Goal: Transaction & Acquisition: Obtain resource

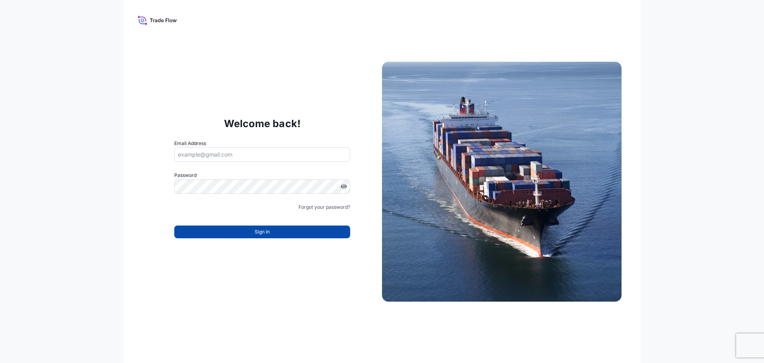
type input "[EMAIL_ADDRESS][DOMAIN_NAME]"
click at [265, 234] on span "Sign In" at bounding box center [262, 232] width 15 height 8
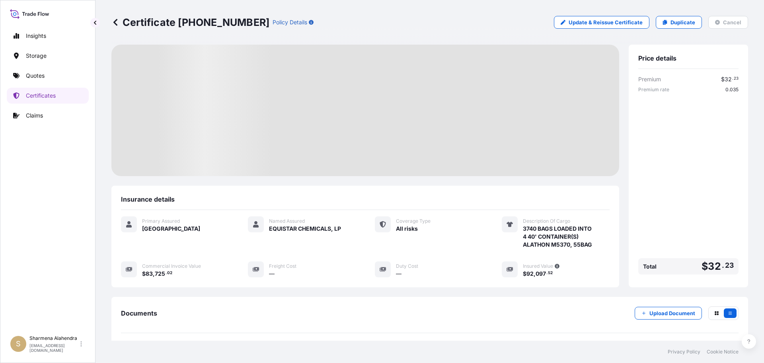
click at [427, 29] on div "Certificate [PHONE_NUMBER] Policy Details Update & Reissue Certificate Duplicat…" at bounding box center [429, 22] width 637 height 45
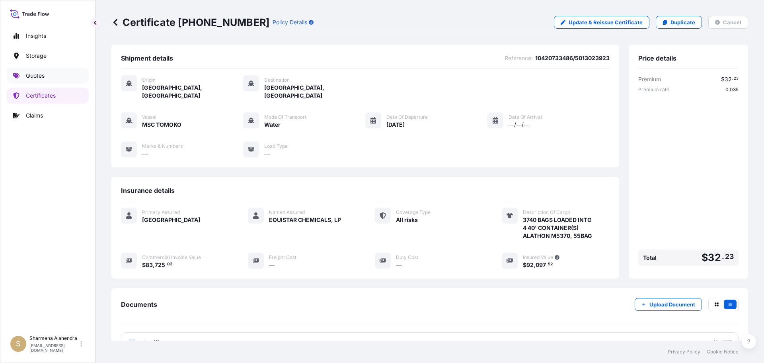
click at [48, 74] on link "Quotes" at bounding box center [48, 76] width 82 height 16
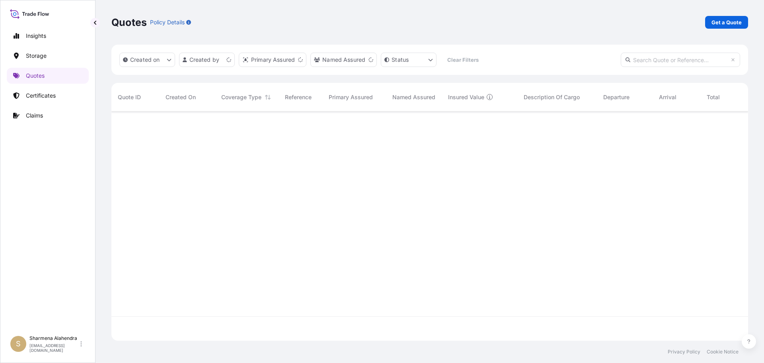
scroll to position [227, 631]
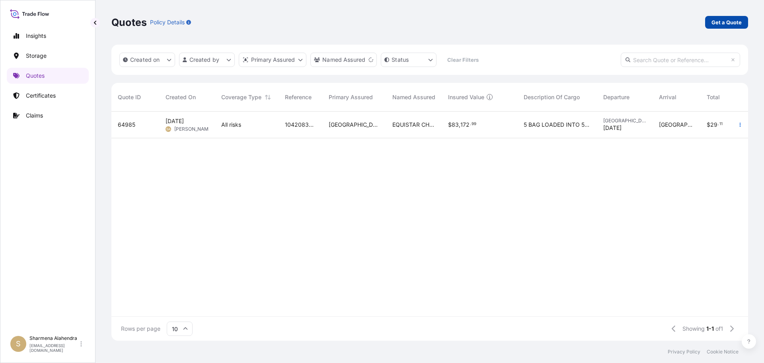
click at [721, 23] on p "Get a Quote" at bounding box center [727, 22] width 30 height 8
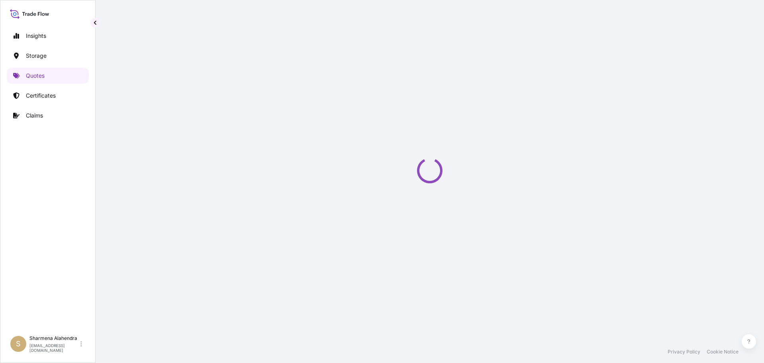
scroll to position [13, 0]
select select "Water"
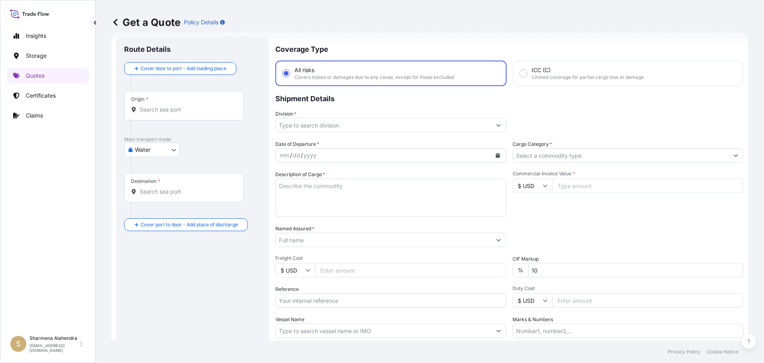
click at [144, 110] on input "Origin *" at bounding box center [187, 109] width 94 height 8
paste input "[GEOGRAPHIC_DATA], [GEOGRAPHIC_DATA]"
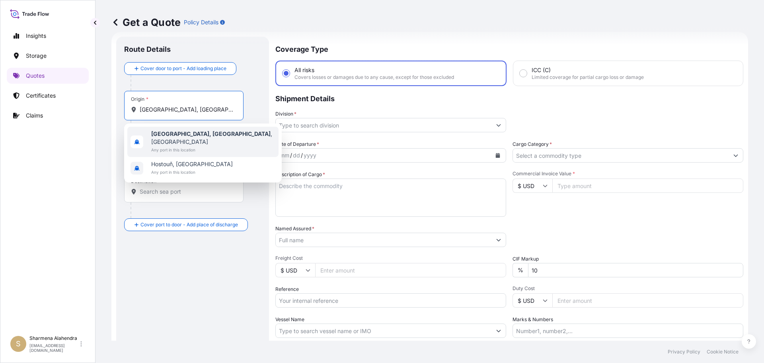
click at [174, 146] on span "Any port in this location" at bounding box center [213, 150] width 124 height 8
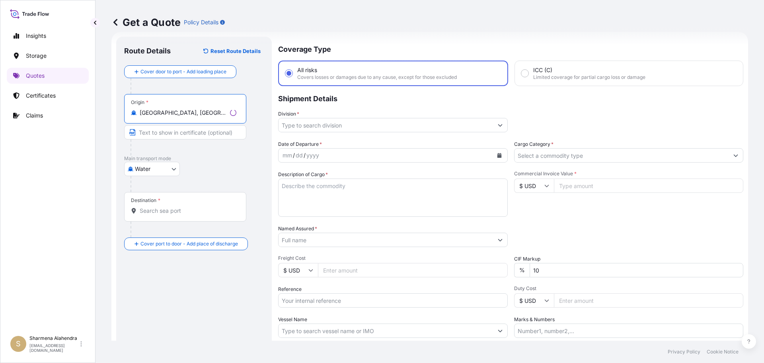
type input "[GEOGRAPHIC_DATA], [GEOGRAPHIC_DATA], [GEOGRAPHIC_DATA]"
click at [432, 40] on div "Get a Quote Policy Details" at bounding box center [429, 22] width 637 height 45
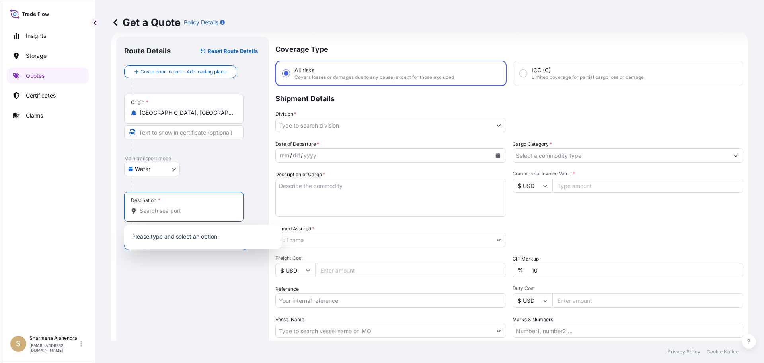
click at [162, 210] on input "Destination *" at bounding box center [187, 211] width 94 height 8
paste input "MANAUS, [GEOGRAPHIC_DATA]"
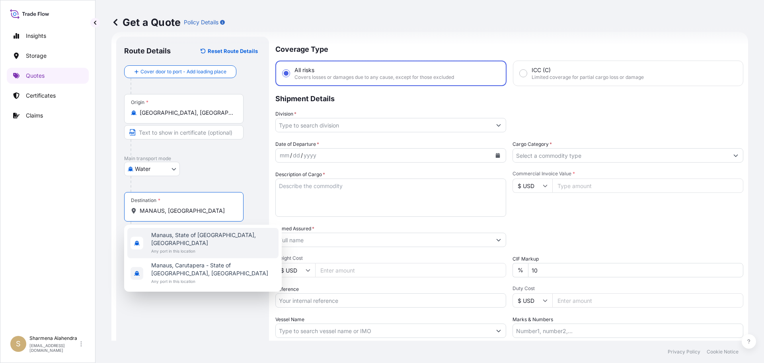
click at [178, 234] on span "Manaus, State of [GEOGRAPHIC_DATA], [GEOGRAPHIC_DATA]" at bounding box center [213, 239] width 124 height 16
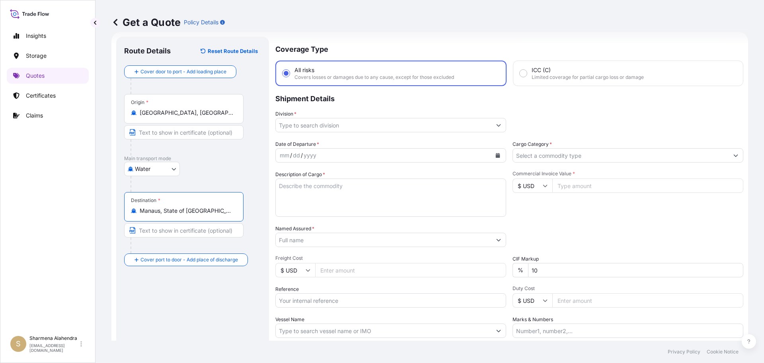
type input "Manaus, State of [GEOGRAPHIC_DATA], [GEOGRAPHIC_DATA]"
click at [328, 129] on input "Division *" at bounding box center [384, 125] width 216 height 14
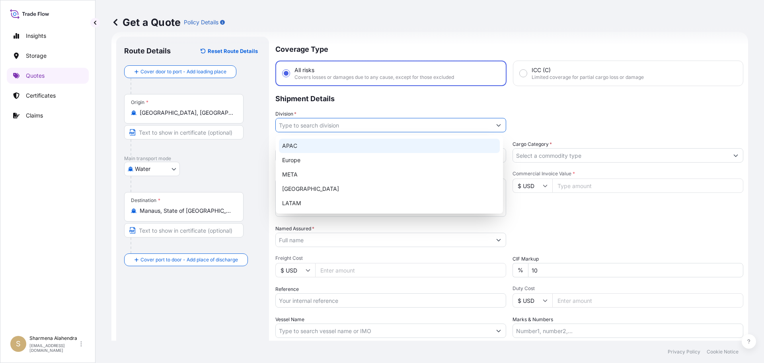
click at [296, 148] on div "APAC" at bounding box center [389, 145] width 221 height 14
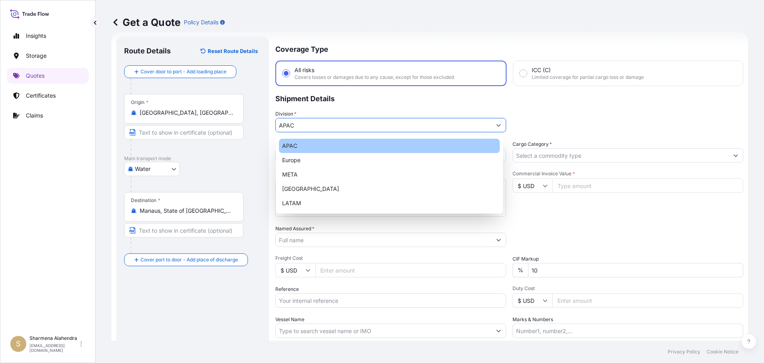
type input "APAC"
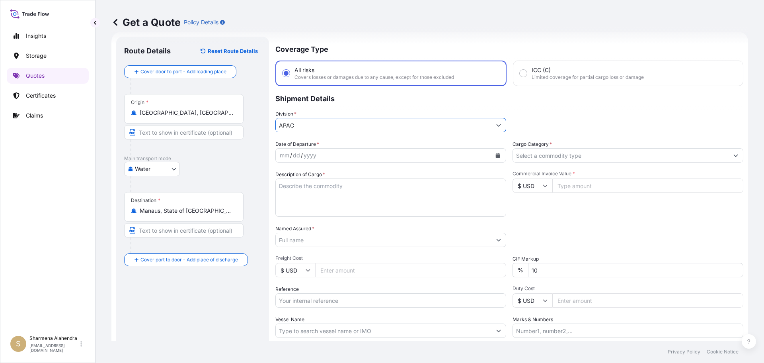
click at [495, 154] on icon "Calendar" at bounding box center [497, 155] width 5 height 5
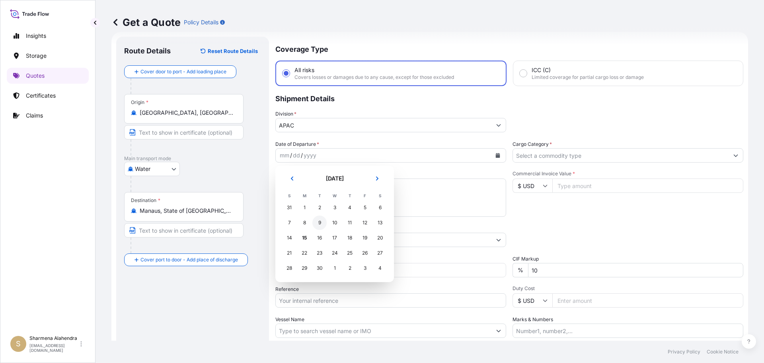
click at [318, 223] on div "9" at bounding box center [319, 222] width 14 height 14
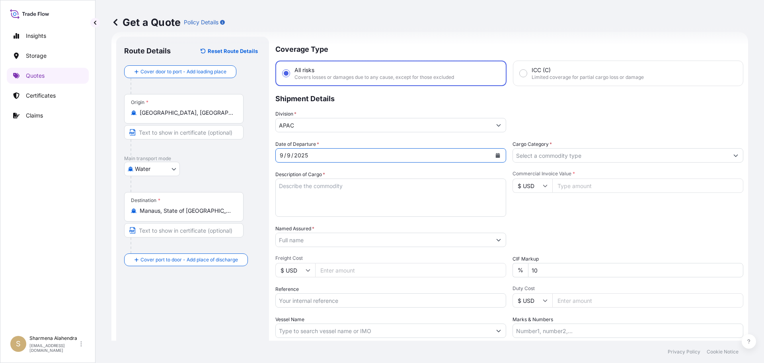
click at [295, 200] on textarea "Description of Cargo *" at bounding box center [390, 197] width 231 height 38
click at [433, 200] on textarea "Description of Cargo *" at bounding box center [390, 197] width 231 height 38
click at [399, 192] on textarea "Description of Cargo *" at bounding box center [390, 197] width 231 height 38
paste textarea "BAGS LOADED ONTO 85 PALLETS LOADED INTO 5 40' CONTAINER(S) ALATHON L5005, BG25HT"
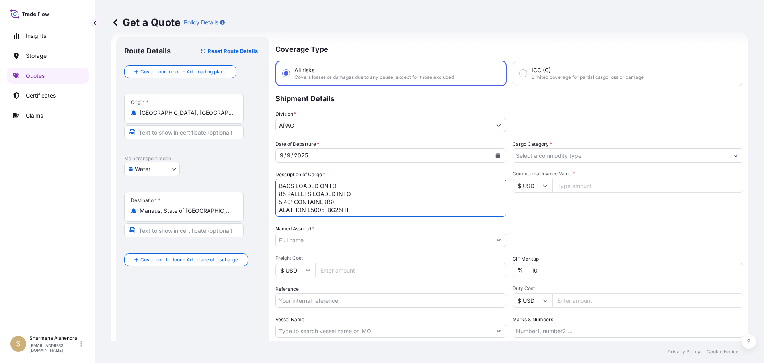
click at [279, 188] on textarea "BAGS LOADED ONTO 85 PALLETS LOADED INTO 5 40' CONTAINER(S) ALATHON L5005, BG25HT" at bounding box center [390, 197] width 231 height 38
type textarea "4675 BAGS LOADED ONTO 85 PALLETS LOADED INTO 5 40' CONTAINER(S) ALATHON L5005, …"
click at [319, 242] on input "Named Assured *" at bounding box center [384, 239] width 216 height 14
click at [425, 238] on input "Named Assured *" at bounding box center [384, 239] width 216 height 14
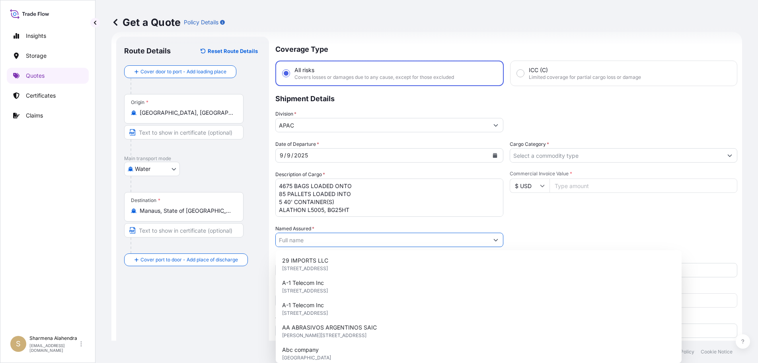
paste input "EQUISTAR CHEMICALS, LP"
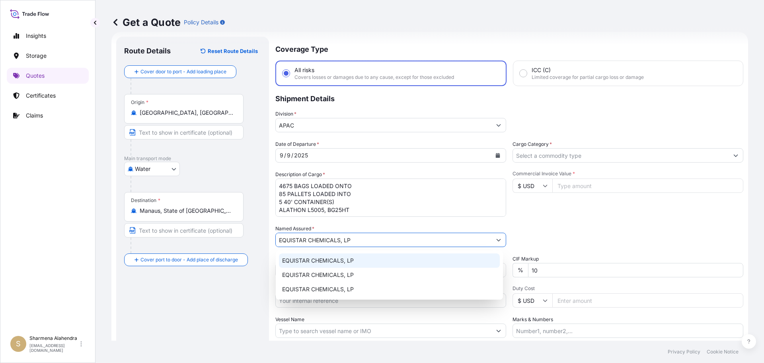
click at [319, 265] on div "EQUISTAR CHEMICALS, LP" at bounding box center [389, 260] width 221 height 14
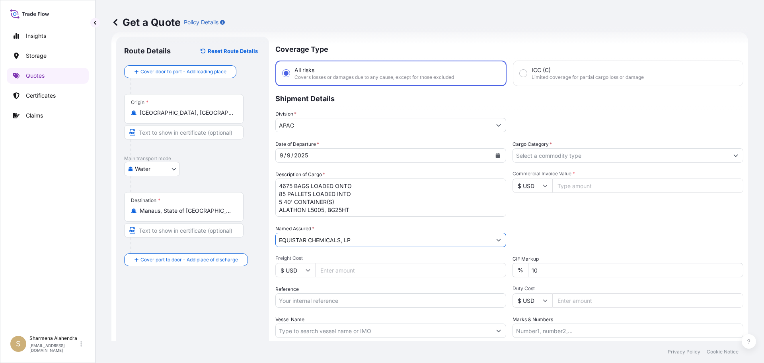
type input "EQUISTAR CHEMICALS, LP"
click at [335, 300] on input "Reference" at bounding box center [390, 300] width 231 height 14
paste input "10420860410"
paste input "5013178236"
type input "10420860410/5013178236"
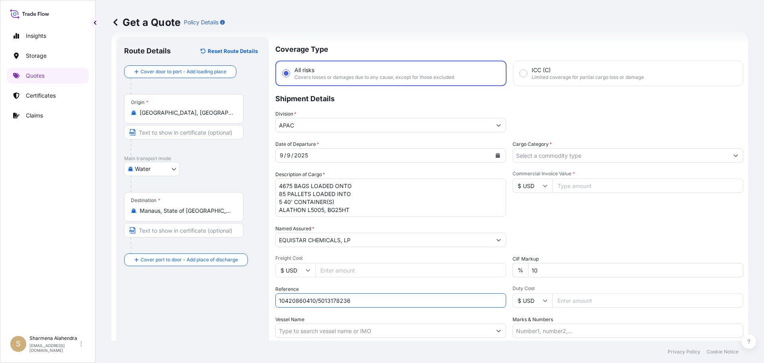
click at [319, 330] on input "Vessel Name" at bounding box center [384, 330] width 216 height 14
click at [398, 331] on input "Vessel Name" at bounding box center [384, 330] width 216 height 14
paste input "ENSENADA"
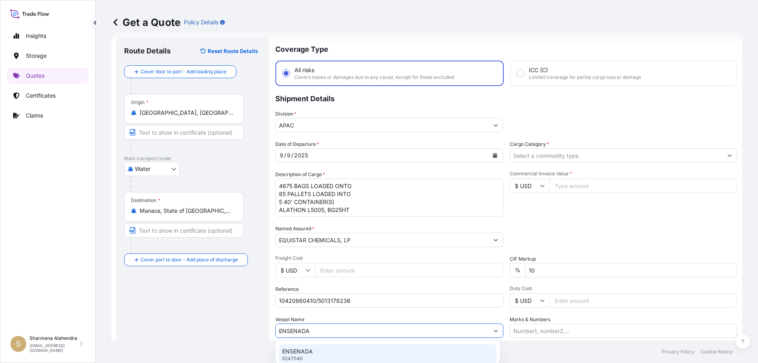
click at [316, 351] on div "ENSENADA 9247546" at bounding box center [388, 354] width 218 height 21
type input "ENSENADA"
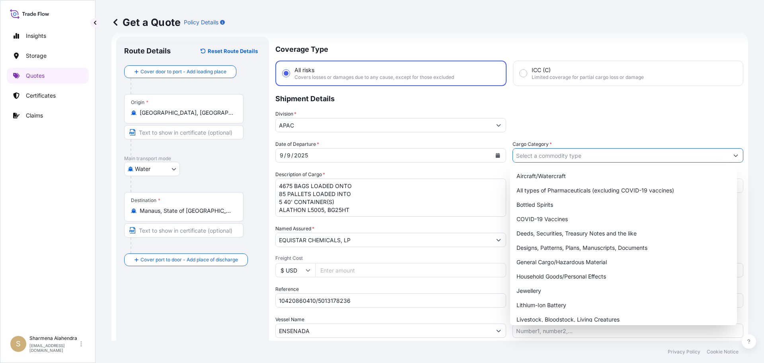
click at [574, 157] on input "Cargo Category *" at bounding box center [621, 155] width 216 height 14
click at [534, 263] on div "General Cargo/Hazardous Material" at bounding box center [623, 262] width 221 height 14
type input "General Cargo/Hazardous Material"
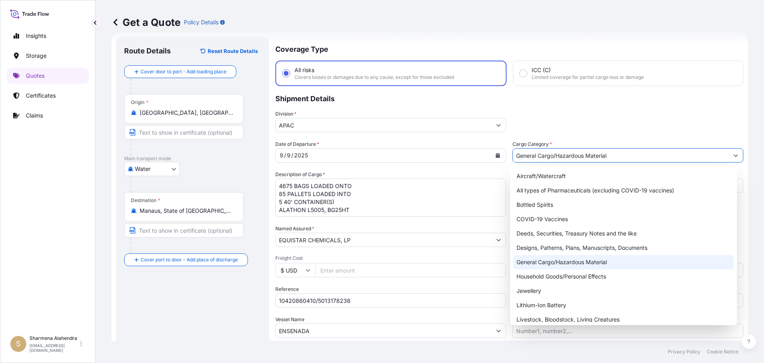
click at [542, 263] on div "General Cargo/Hazardous Material" at bounding box center [623, 262] width 221 height 14
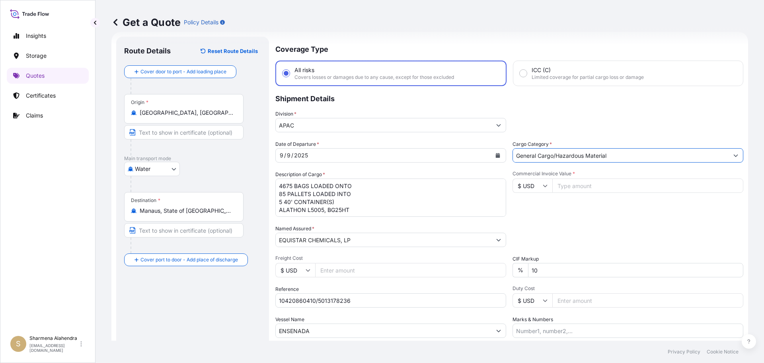
click at [579, 188] on input "Commercial Invoice Value *" at bounding box center [647, 185] width 191 height 14
paste input "106356.27"
type input "106356.27"
click at [577, 219] on div "Date of Departure * [DATE] Cargo Category * General Cargo/Hazardous Material De…" at bounding box center [509, 238] width 468 height 197
click at [538, 225] on div "Packing Category Type to search a container mode Please select a primary mode o…" at bounding box center [628, 235] width 231 height 22
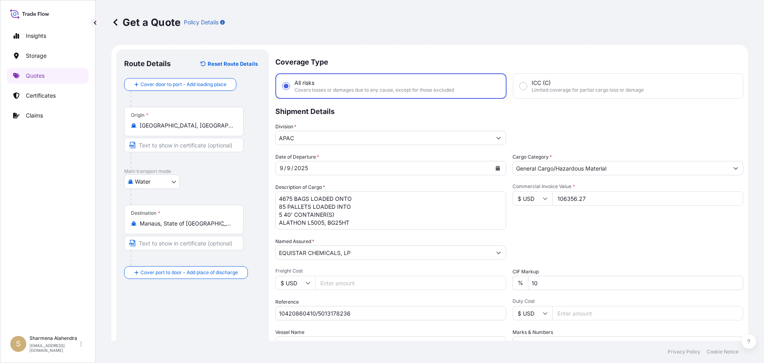
scroll to position [74, 0]
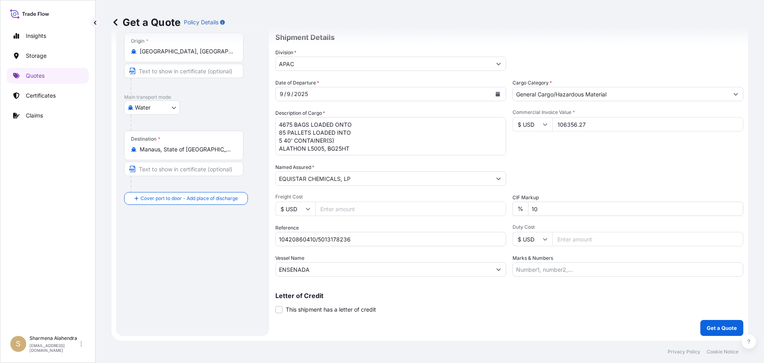
click at [709, 328] on p "Get a Quote" at bounding box center [722, 328] width 30 height 8
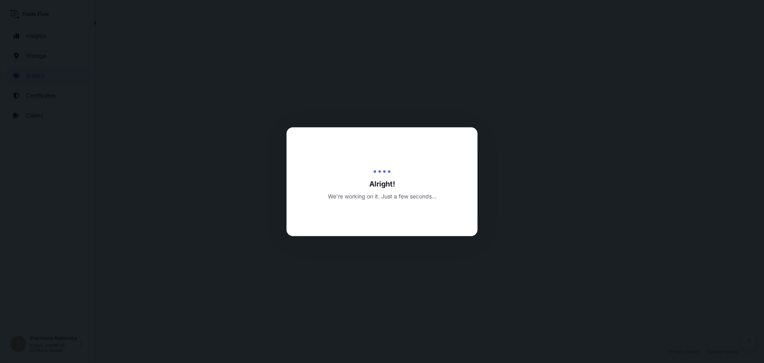
scroll to position [382, 0]
select select "Water"
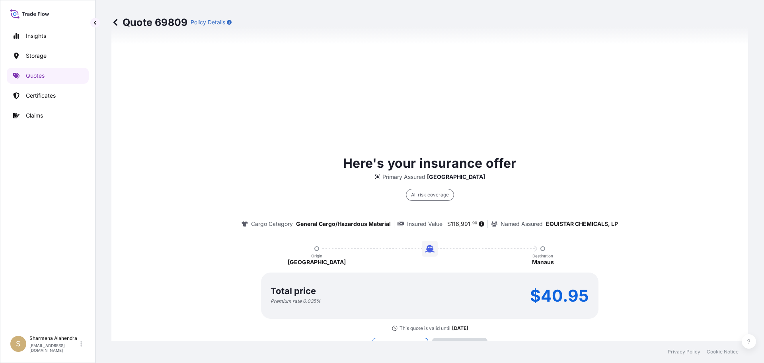
scroll to position [1138, 0]
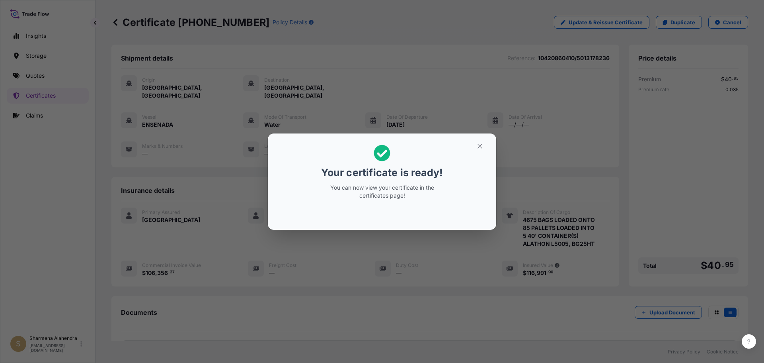
click at [370, 258] on div "Your certificate is ready! You can now view your certificate in the certificate…" at bounding box center [382, 181] width 764 height 363
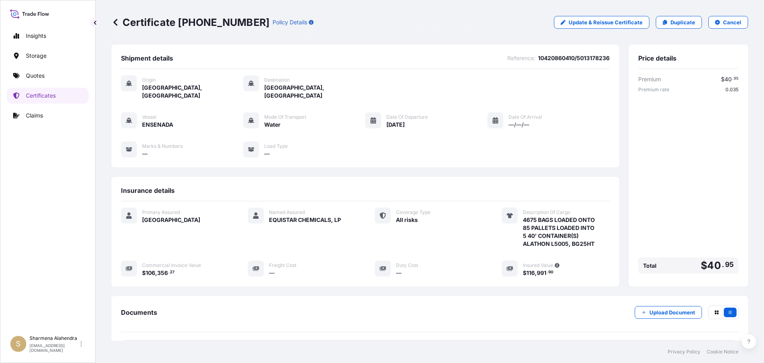
scroll to position [72, 0]
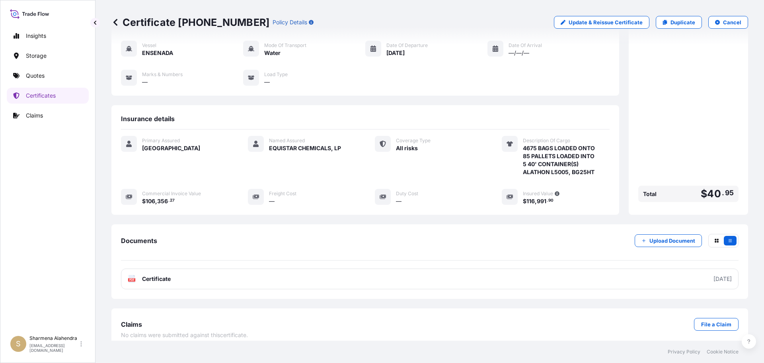
click at [365, 271] on link "PDF Certificate [DATE]" at bounding box center [430, 278] width 618 height 21
click at [49, 78] on link "Quotes" at bounding box center [48, 76] width 82 height 16
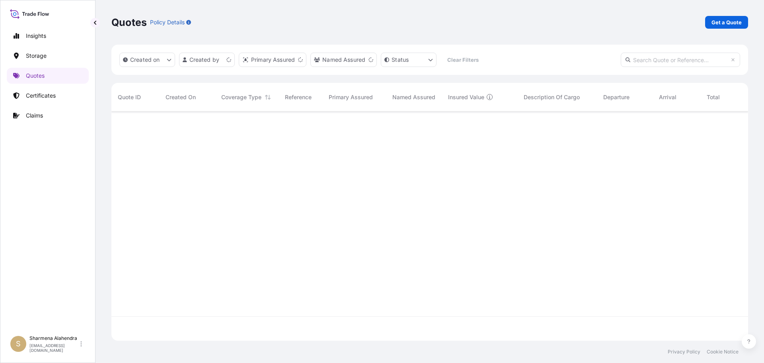
scroll to position [227, 631]
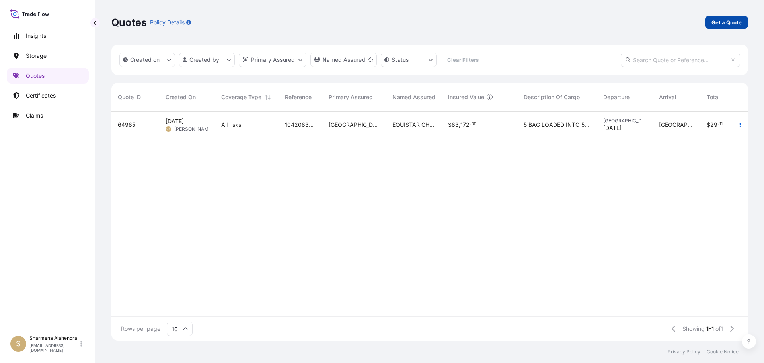
click at [733, 23] on p "Get a Quote" at bounding box center [727, 22] width 30 height 8
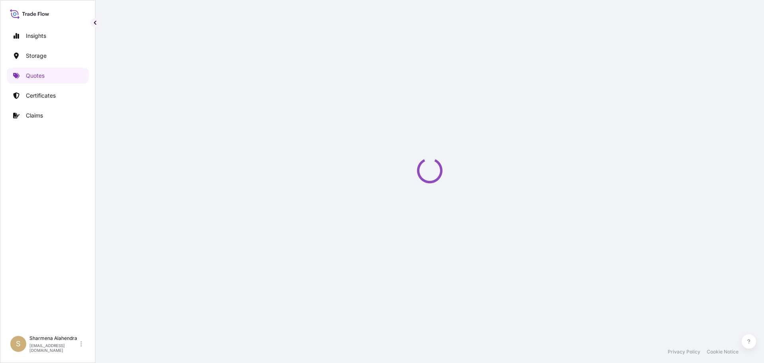
scroll to position [13, 0]
select select "Water"
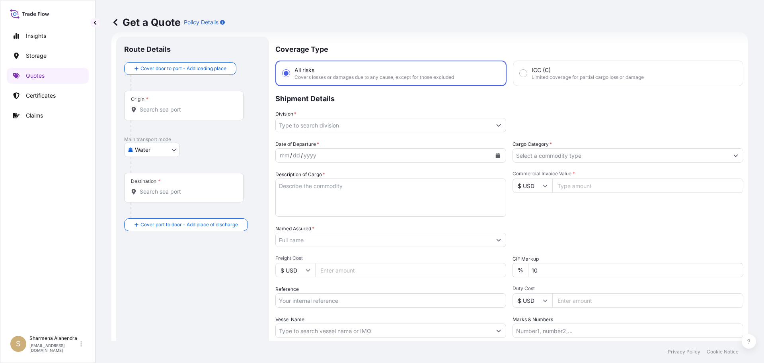
drag, startPoint x: 386, startPoint y: 37, endPoint x: 380, endPoint y: 43, distance: 7.6
click at [386, 37] on div "Get a Quote Policy Details" at bounding box center [429, 22] width 637 height 45
click at [153, 112] on input "Origin *" at bounding box center [187, 109] width 94 height 8
paste input "[GEOGRAPHIC_DATA], [GEOGRAPHIC_DATA]"
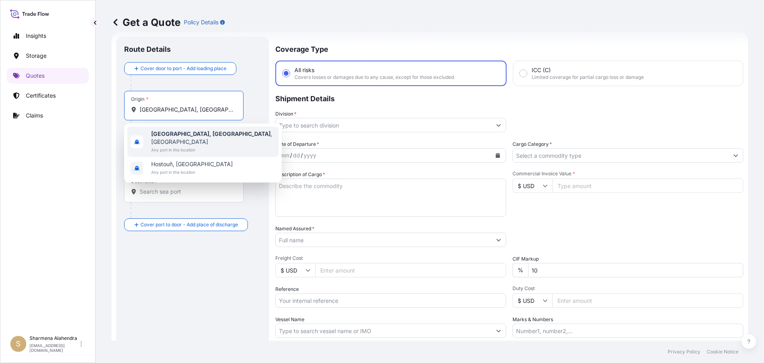
click at [165, 136] on b "[GEOGRAPHIC_DATA], [GEOGRAPHIC_DATA]" at bounding box center [210, 133] width 119 height 7
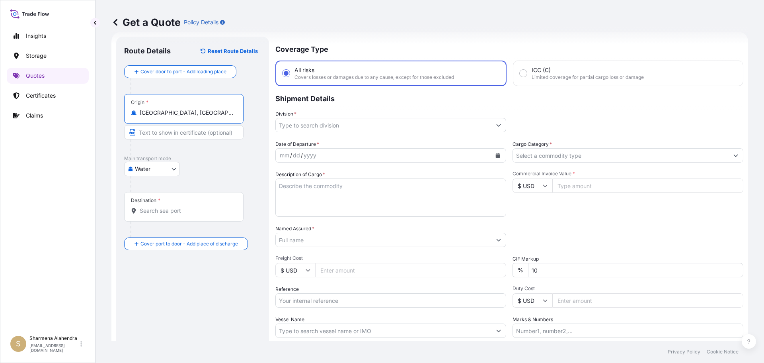
type input "[GEOGRAPHIC_DATA], [GEOGRAPHIC_DATA], [GEOGRAPHIC_DATA]"
drag, startPoint x: 431, startPoint y: 50, endPoint x: 394, endPoint y: 107, distance: 68.4
click at [431, 50] on p "Coverage Type" at bounding box center [509, 49] width 468 height 24
click at [151, 213] on input "Destination *" at bounding box center [187, 211] width 94 height 8
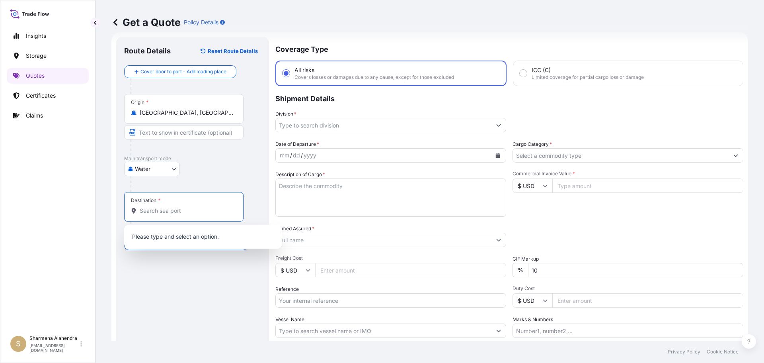
paste input "ITAJAI"
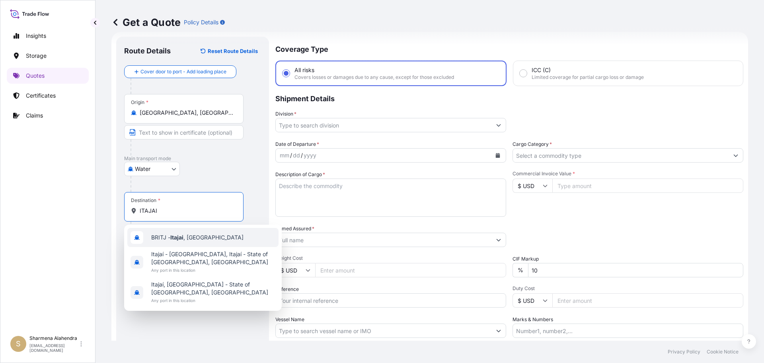
click at [174, 231] on div "BRITJ - Itajai , [GEOGRAPHIC_DATA]" at bounding box center [202, 237] width 151 height 19
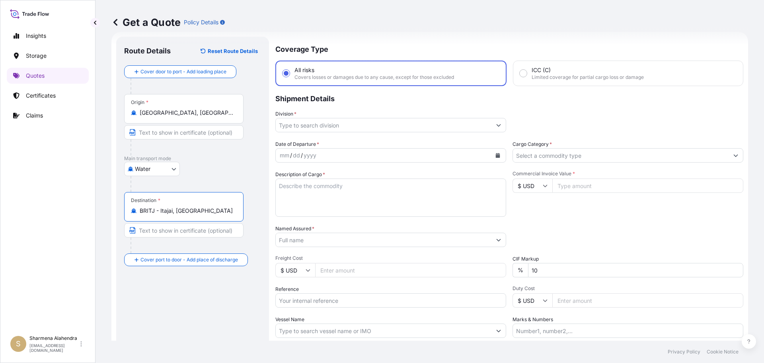
type input "BRITJ - Itajai, [GEOGRAPHIC_DATA]"
click at [306, 127] on input "Division *" at bounding box center [384, 125] width 216 height 14
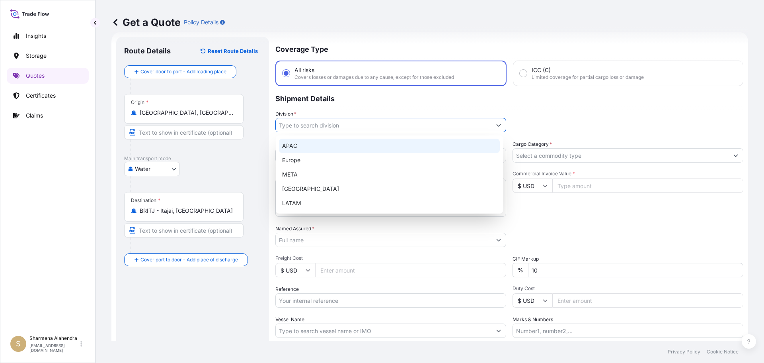
click at [307, 148] on div "APAC" at bounding box center [389, 145] width 221 height 14
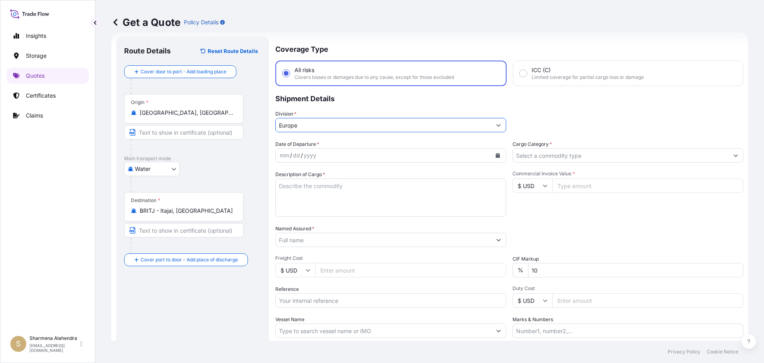
click at [496, 154] on icon "Calendar" at bounding box center [498, 155] width 4 height 5
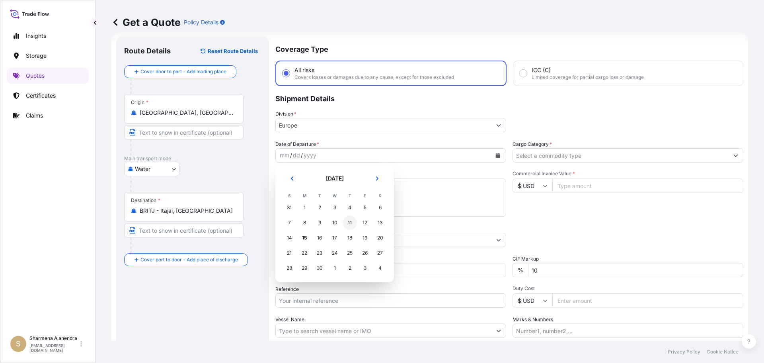
click at [351, 222] on div "11" at bounding box center [350, 222] width 14 height 14
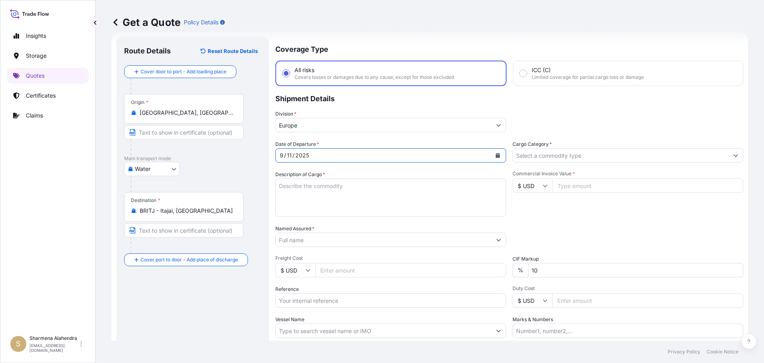
click at [353, 125] on input "Europe" at bounding box center [384, 125] width 216 height 14
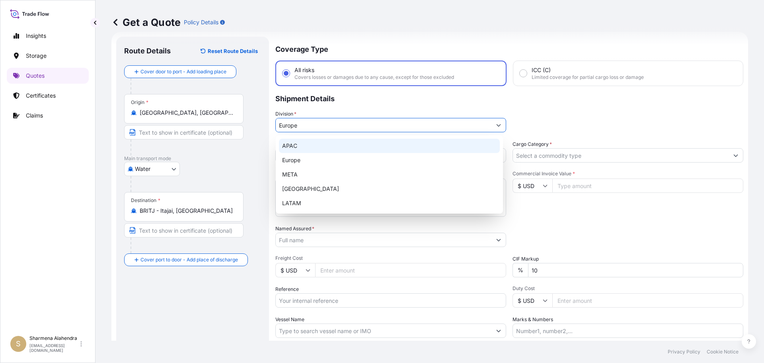
click at [294, 143] on div "APAC" at bounding box center [389, 145] width 221 height 14
type input "APAC"
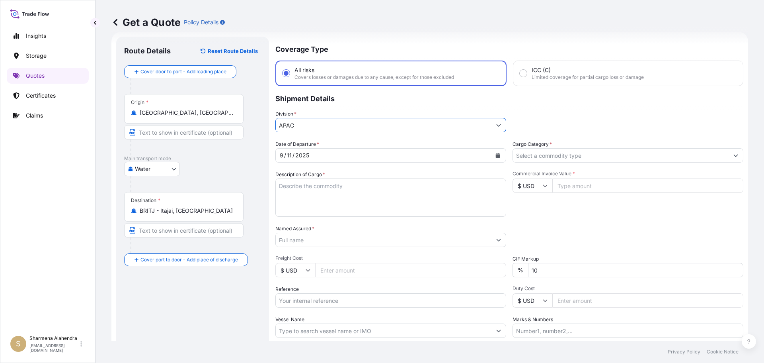
click at [291, 199] on textarea "Description of Cargo *" at bounding box center [390, 197] width 231 height 38
click at [443, 178] on div "Description of Cargo *" at bounding box center [390, 193] width 231 height 46
click at [435, 192] on textarea "Description of Cargo *" at bounding box center [390, 197] width 231 height 38
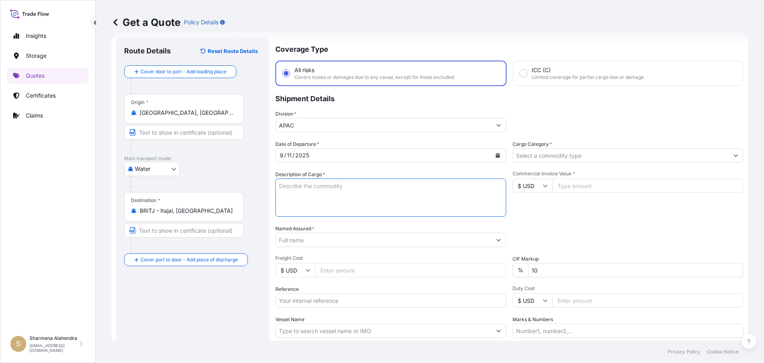
paste textarea "BAGS LOADED ONTO 17 PALLETS LOADED INTO 1 40' CONTAINER(S) PETROTHENE NA321210,…"
click at [279, 187] on textarea "BAGS LOADED ONTO 17 PALLETS LOADED INTO 1 40' CONTAINER(S) PETROTHENE NA321210,…" at bounding box center [390, 197] width 231 height 38
type textarea "935 BAGS LOADED ONTO 17 PALLETS LOADED INTO 1 40' CONTAINER(S) PETROTHENE NA321…"
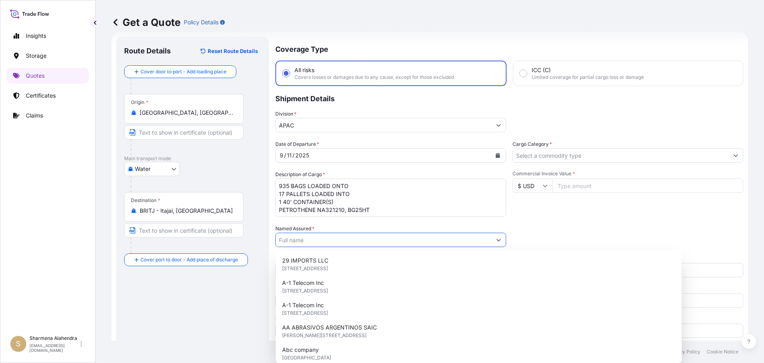
click at [352, 241] on input "Named Assured *" at bounding box center [384, 239] width 216 height 14
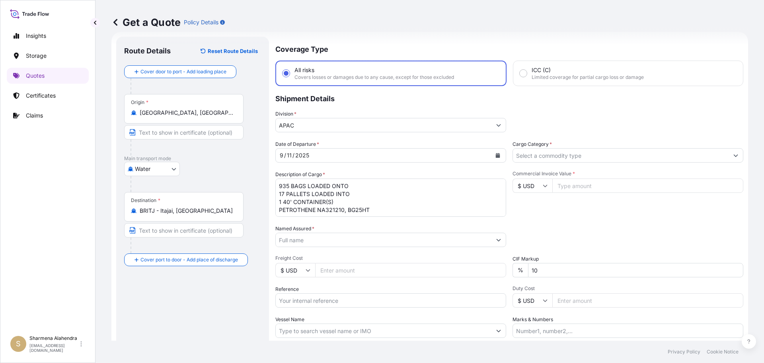
click at [431, 234] on input "Named Assured *" at bounding box center [384, 239] width 216 height 14
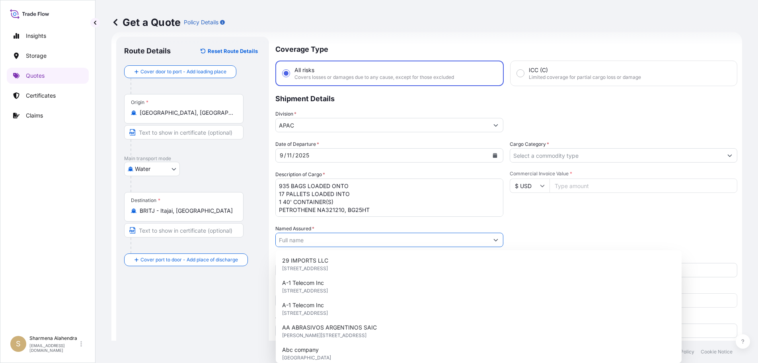
paste input "EQUISTAR CHEMICALS, LP"
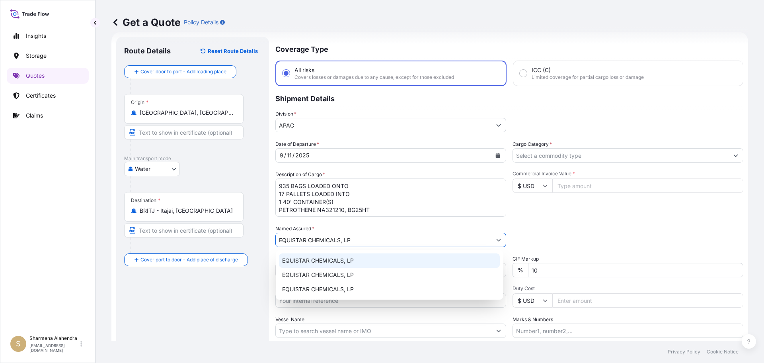
click at [351, 259] on span "EQUISTAR CHEMICALS, LP" at bounding box center [318, 260] width 72 height 8
paste input "10420870583"
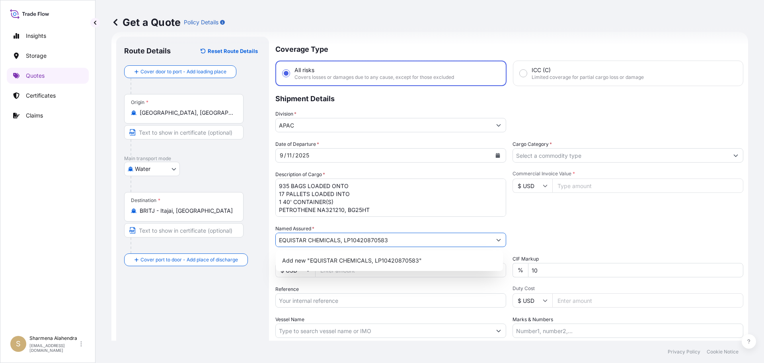
drag, startPoint x: 350, startPoint y: 238, endPoint x: 422, endPoint y: 238, distance: 71.6
click at [422, 238] on input "EQUISTAR CHEMICALS, LP10420870583" at bounding box center [384, 239] width 216 height 14
type input "EQUISTAR CHEMICALS, LP"
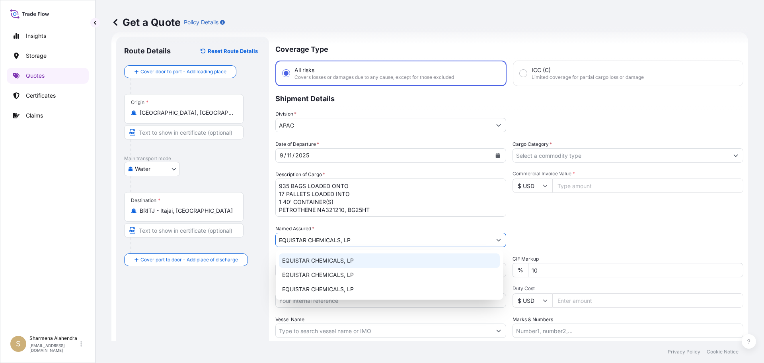
click at [416, 238] on input "EQUISTAR CHEMICALS, LP" at bounding box center [384, 239] width 216 height 14
click at [342, 259] on span "EQUISTAR CHEMICALS, LP" at bounding box center [318, 260] width 72 height 8
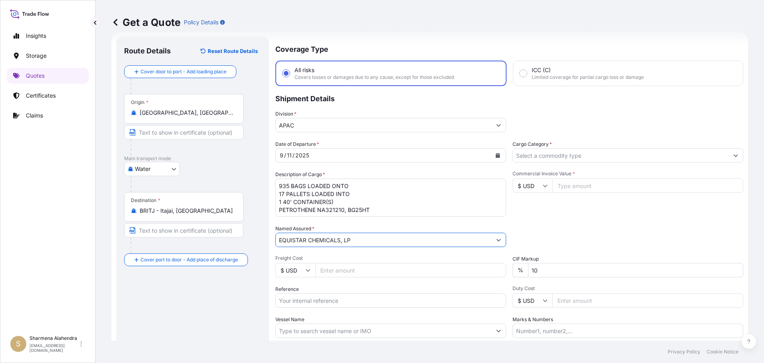
click at [312, 299] on input "Reference" at bounding box center [390, 300] width 231 height 14
paste input "10420870583"
paste input "5013233292"
type input "10420870583/5013233292"
click at [318, 327] on input "Vessel Name" at bounding box center [384, 330] width 216 height 14
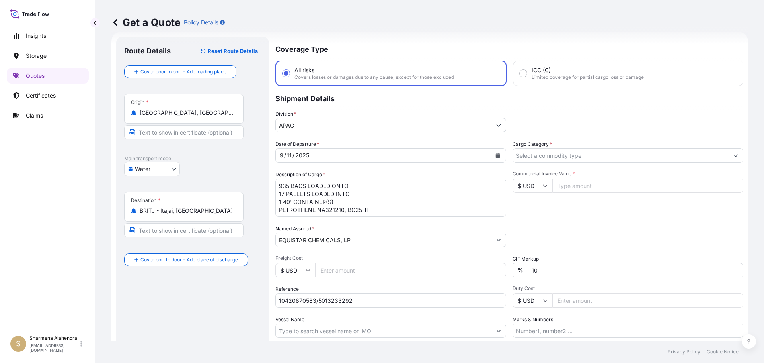
click at [411, 332] on input "Vessel Name" at bounding box center [384, 330] width 216 height 14
paste input "RDO ENDEAVOUR"
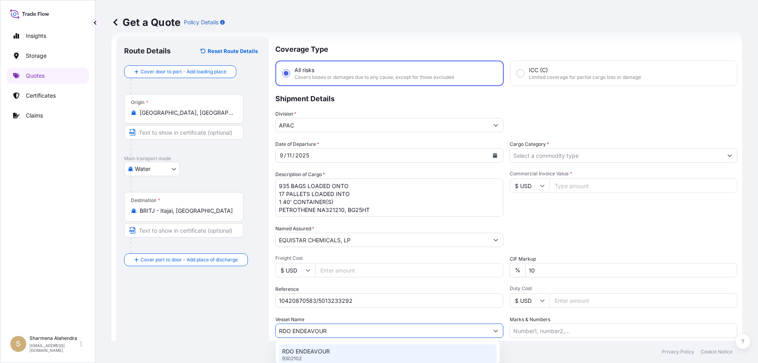
click at [308, 351] on p "RDO ENDEAVOUR" at bounding box center [306, 351] width 48 height 8
type input "RDO ENDEAVOUR"
click at [599, 153] on input "Cargo Category *" at bounding box center [621, 155] width 216 height 14
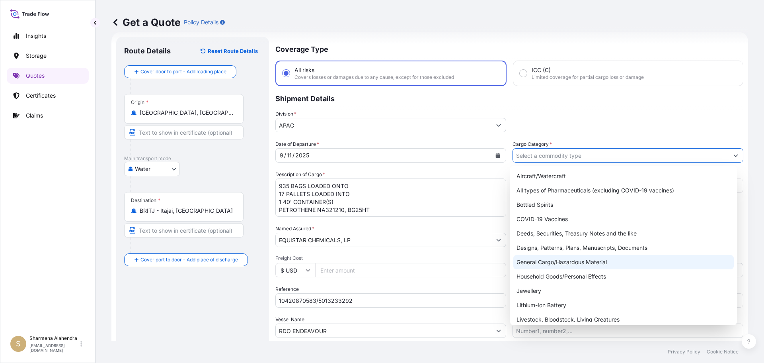
click at [547, 261] on div "General Cargo/Hazardous Material" at bounding box center [623, 262] width 221 height 14
type input "General Cargo/Hazardous Material"
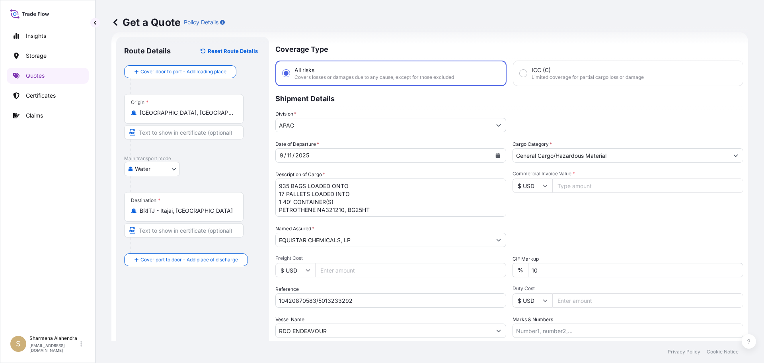
click at [378, 195] on textarea "935 BAGS LOADED ONTO 17 PALLETS LOADED INTO 1 40' CONTAINER(S) PETROTHENE NA321…" at bounding box center [390, 197] width 231 height 38
click at [575, 184] on input "Commercial Invoice Value *" at bounding box center [647, 185] width 191 height 14
paste input "23162.5"
type input "23162.50"
click at [579, 218] on div "Date of Departure * [DATE] Cargo Category * General Cargo/Hazardous Material De…" at bounding box center [509, 238] width 468 height 197
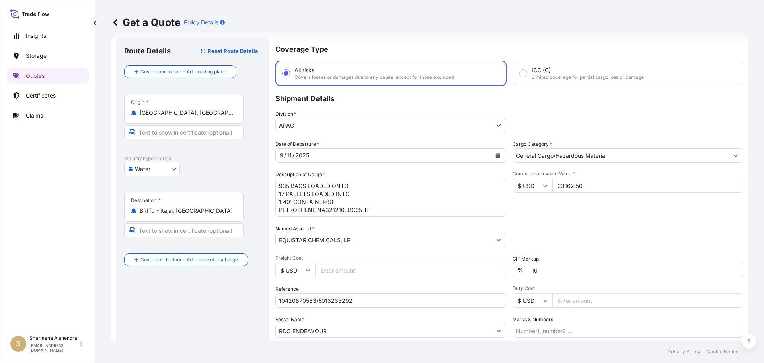
click at [598, 211] on div "Commercial Invoice Value * $ USD 23162.50" at bounding box center [628, 193] width 231 height 46
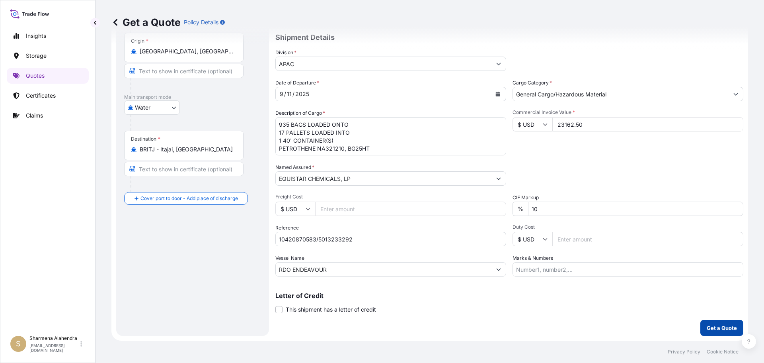
click at [714, 331] on button "Get a Quote" at bounding box center [721, 328] width 43 height 16
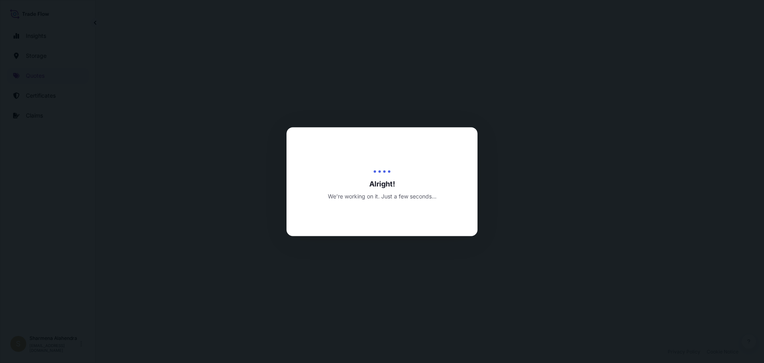
select select "Water"
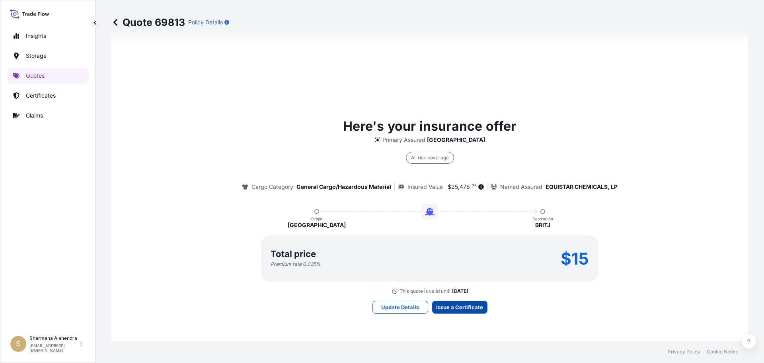
scroll to position [1138, 0]
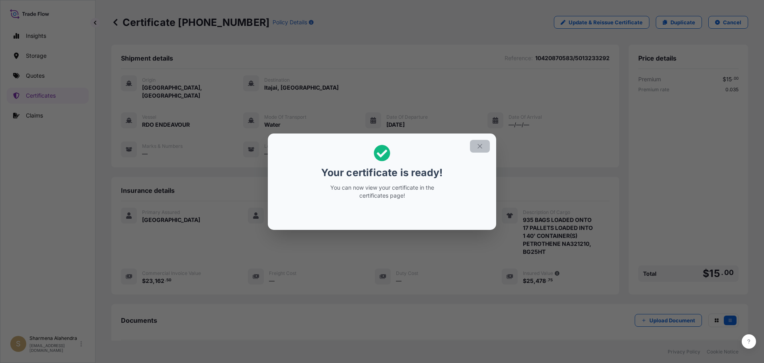
click at [481, 144] on icon "button" at bounding box center [479, 145] width 7 height 7
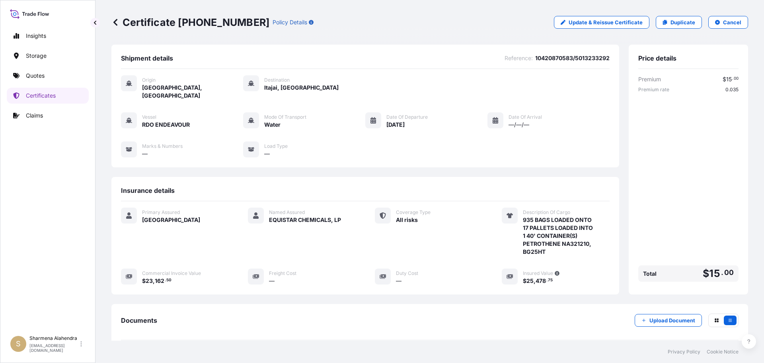
scroll to position [80, 0]
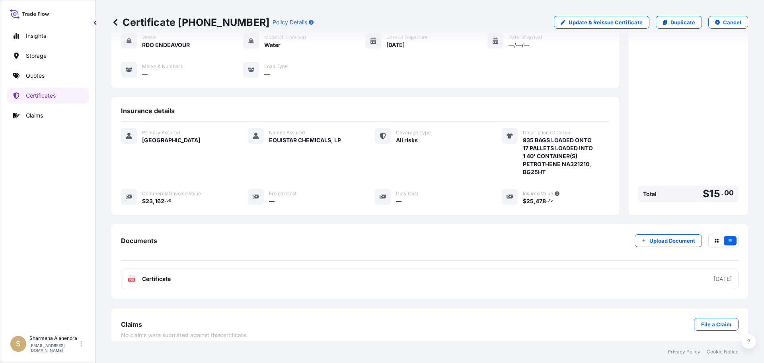
click at [283, 269] on link "PDF Certificate [DATE]" at bounding box center [430, 278] width 618 height 21
